Goal: Information Seeking & Learning: Compare options

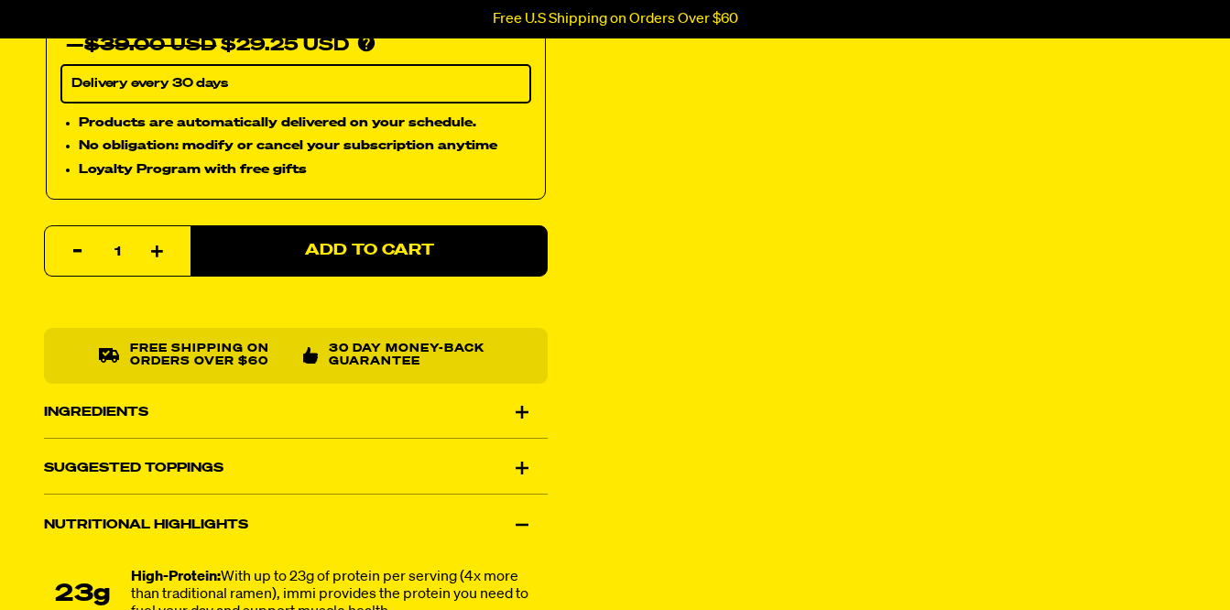
scroll to position [811, 0]
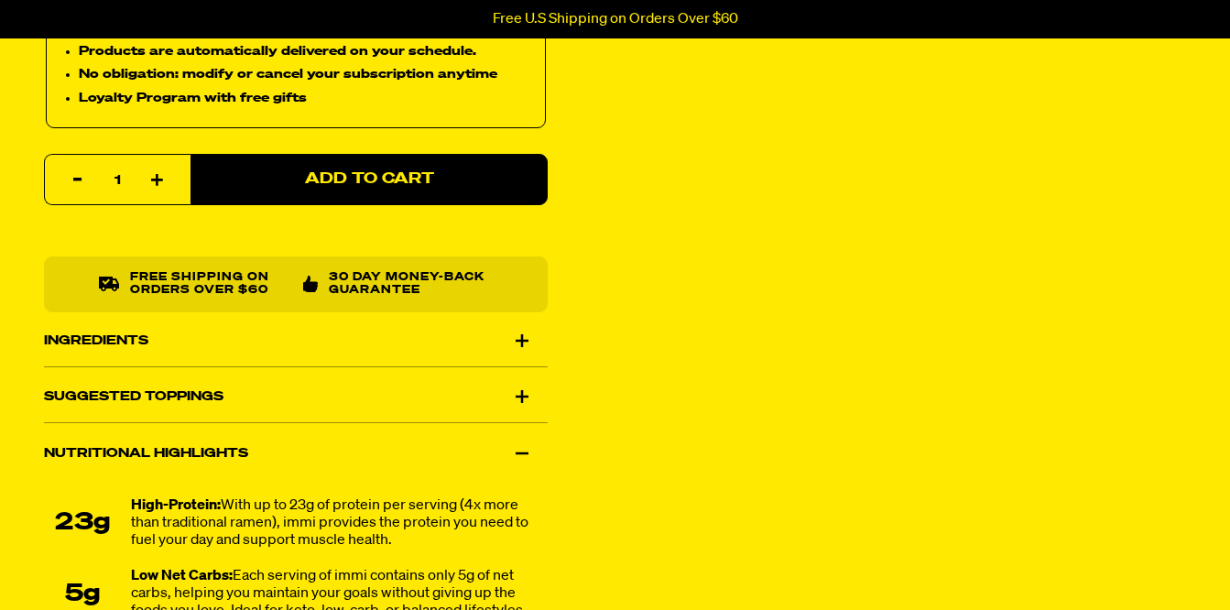
click at [138, 332] on div "Ingredients" at bounding box center [296, 340] width 504 height 51
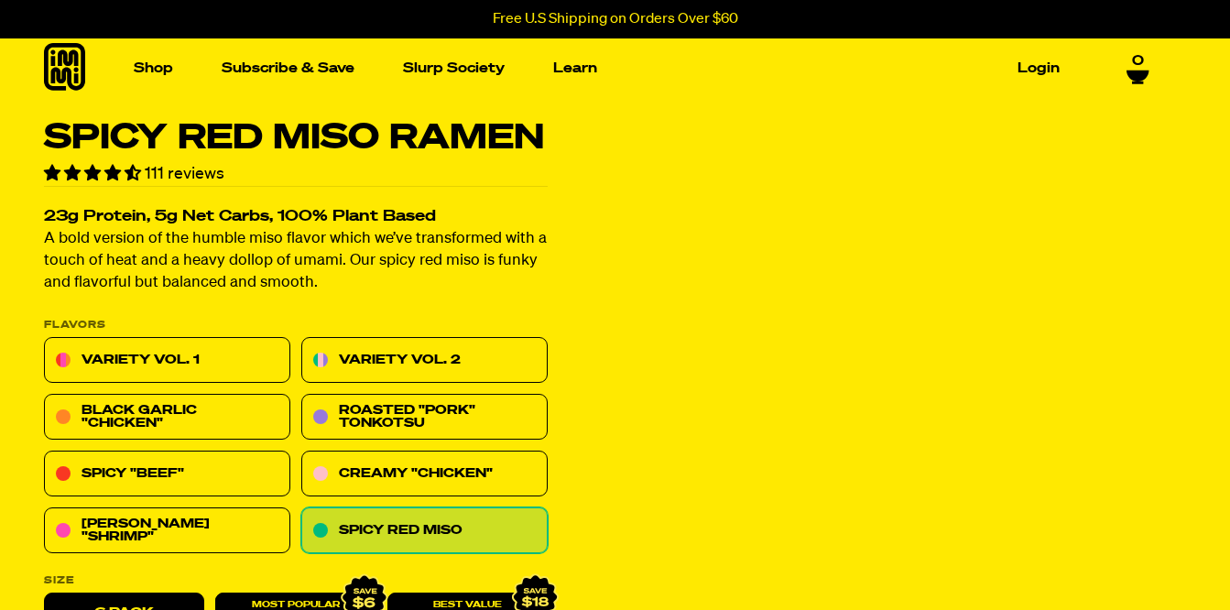
scroll to position [0, 0]
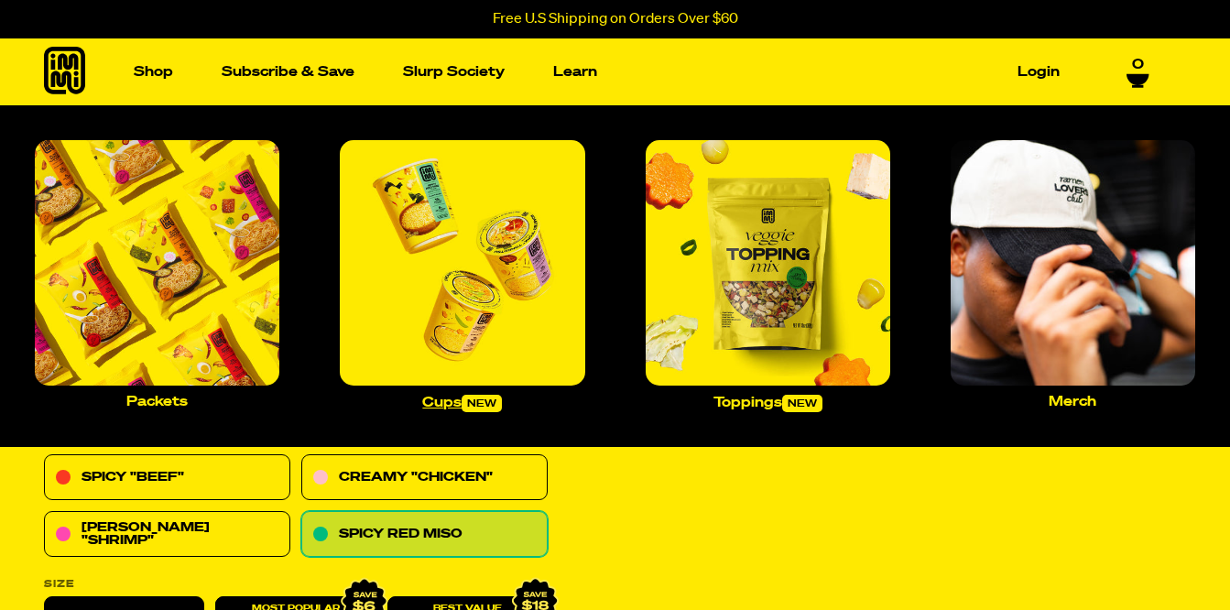
click at [490, 395] on link "Cups new" at bounding box center [461, 276] width 259 height 286
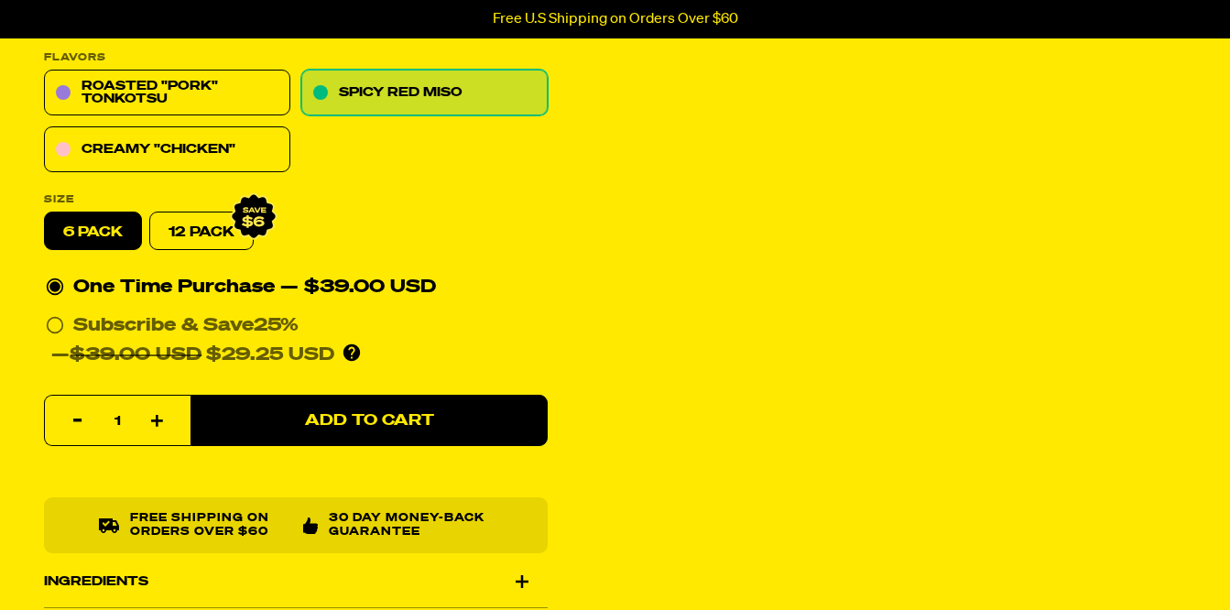
scroll to position [560, 0]
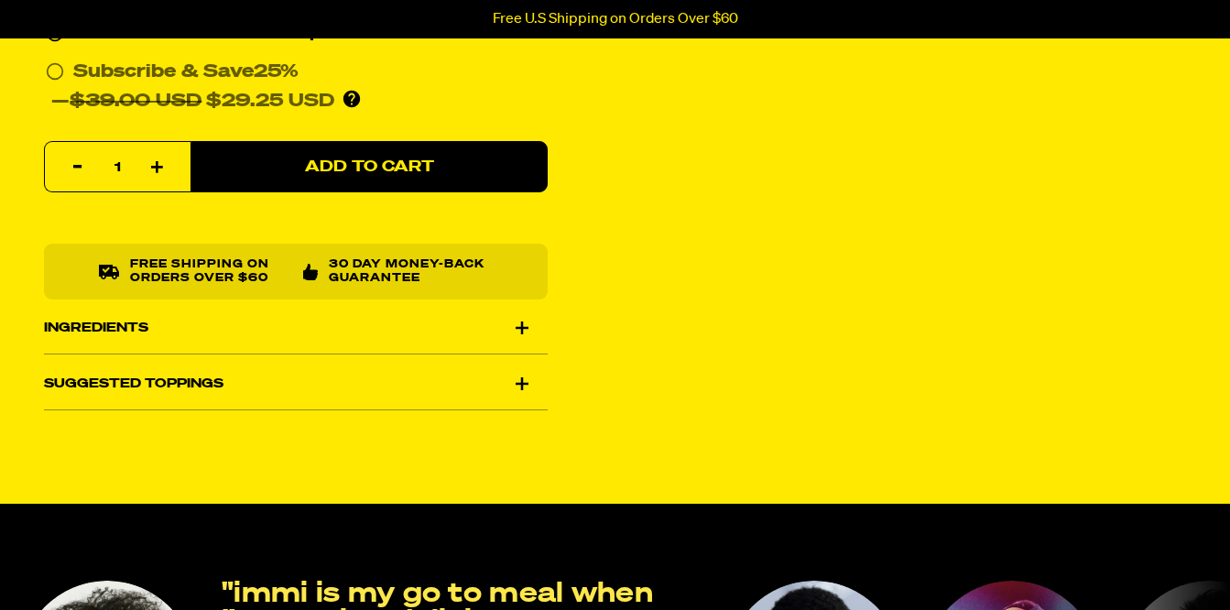
click at [101, 321] on div "Ingredients" at bounding box center [296, 327] width 504 height 51
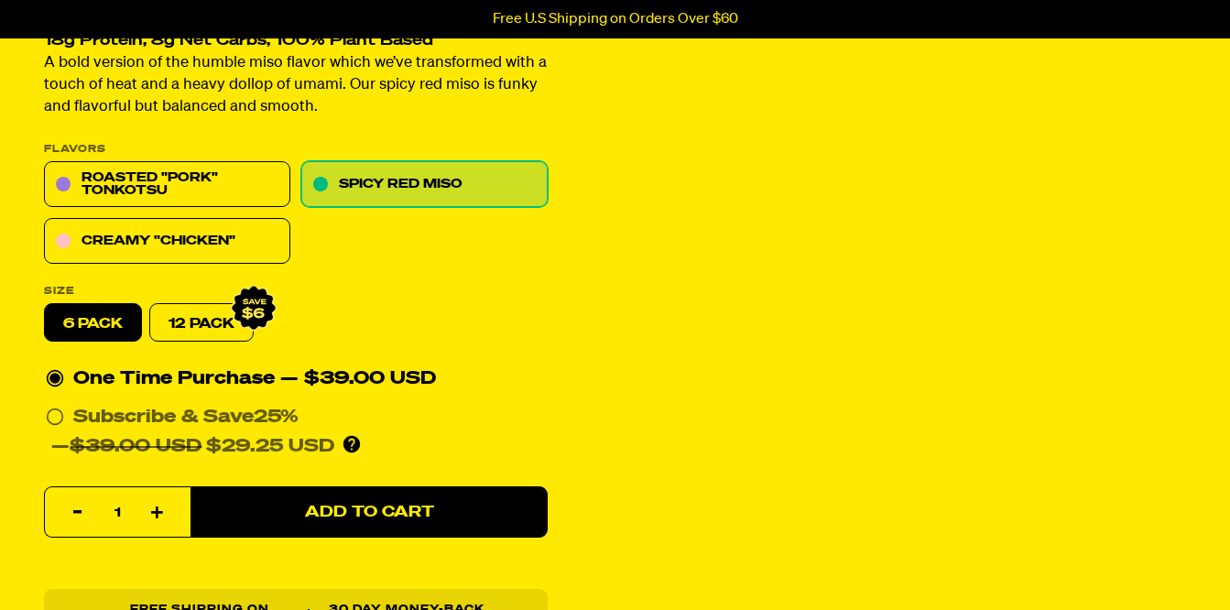
scroll to position [0, 0]
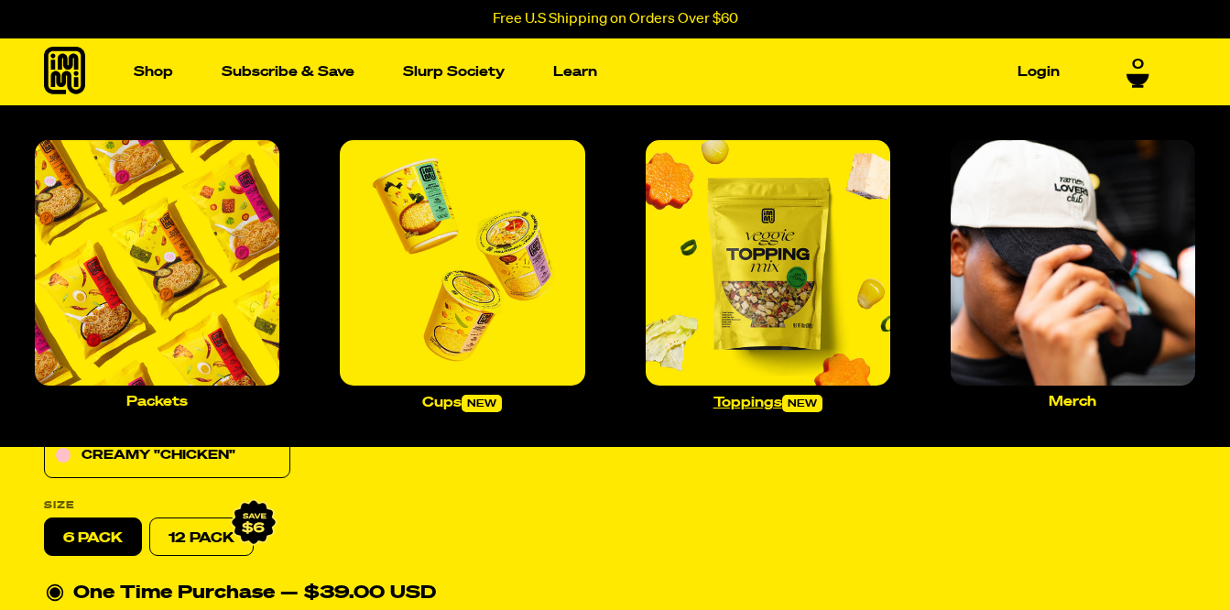
click at [752, 403] on p "Toppings new" at bounding box center [767, 403] width 109 height 17
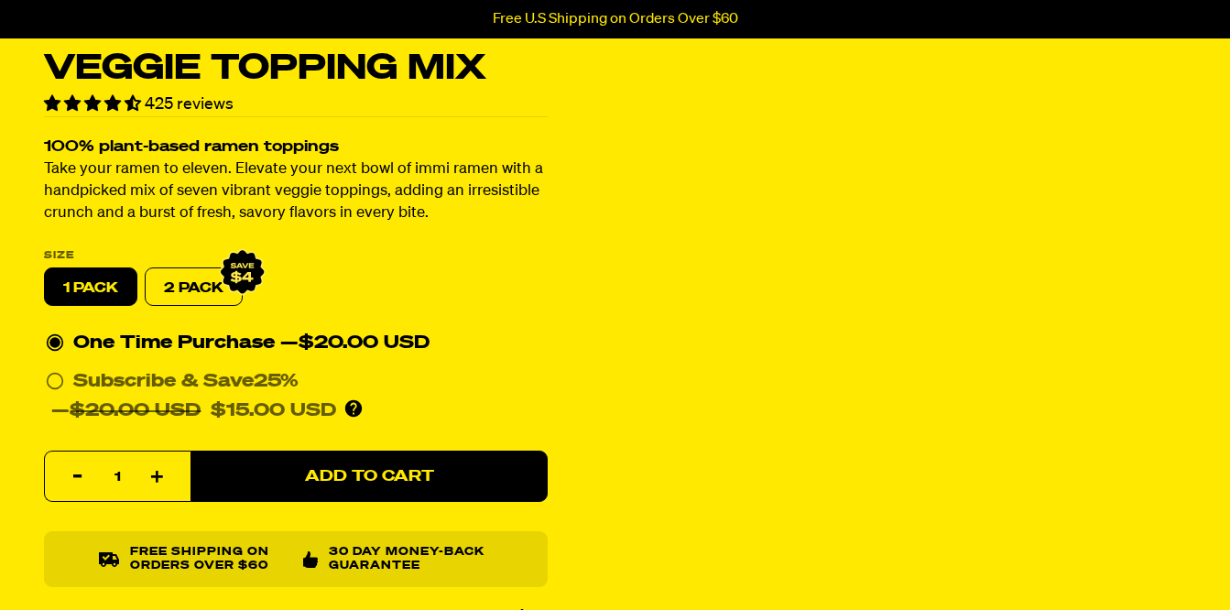
scroll to position [24, 0]
